Goal: Information Seeking & Learning: Learn about a topic

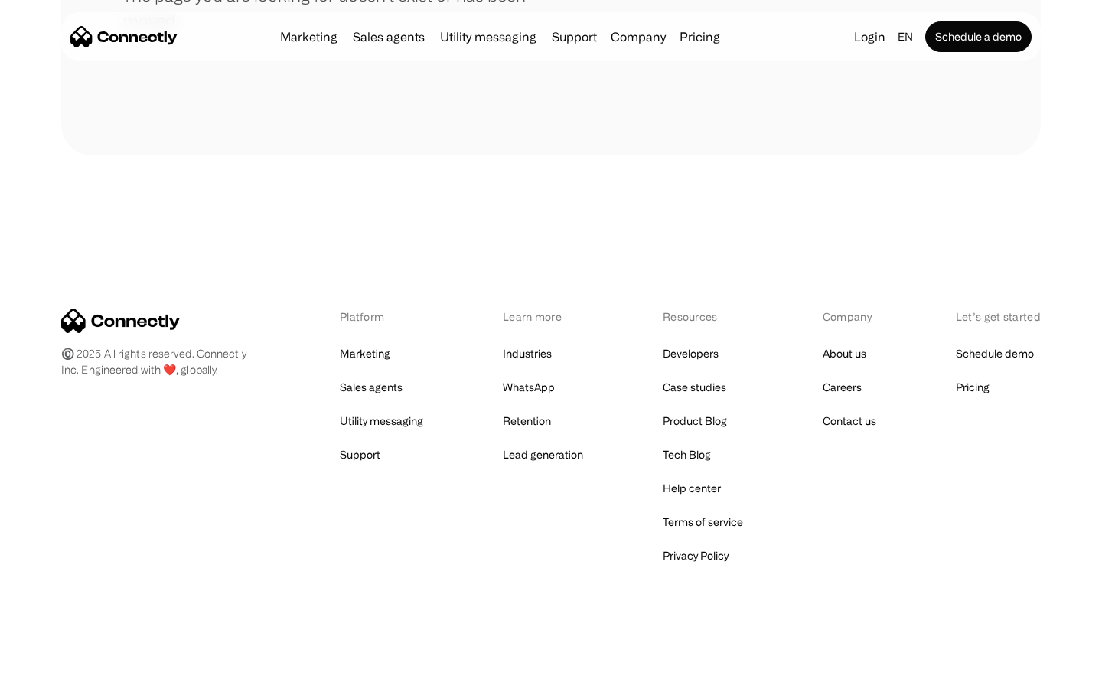
scroll to position [279, 0]
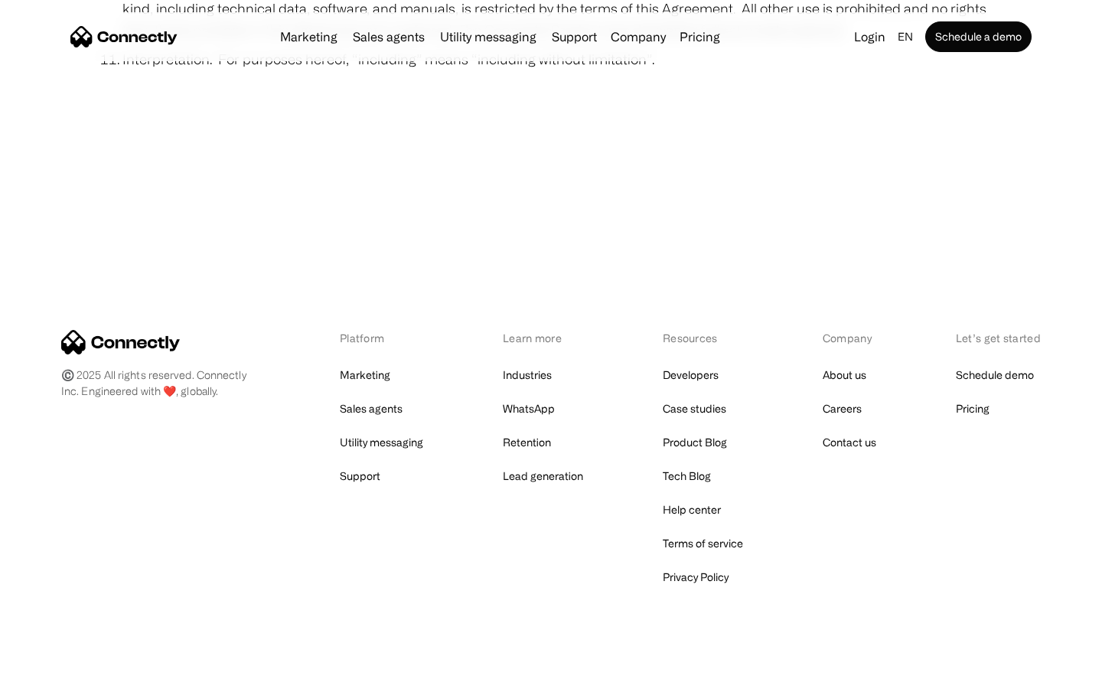
scroll to position [5621, 0]
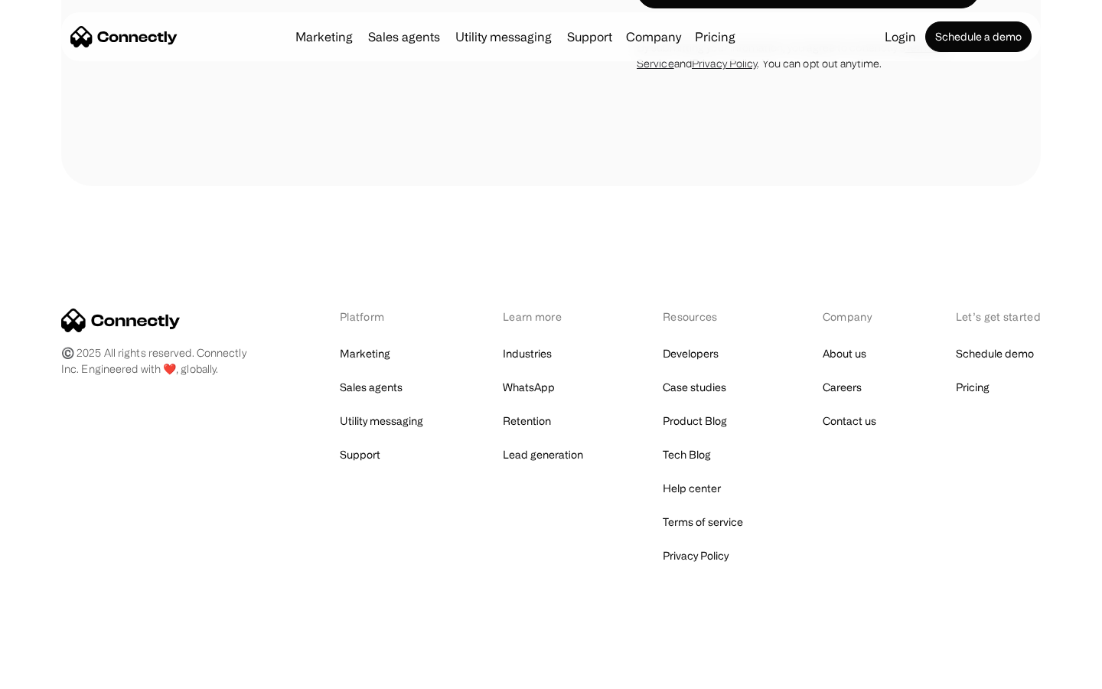
scroll to position [856, 0]
